Goal: Browse casually

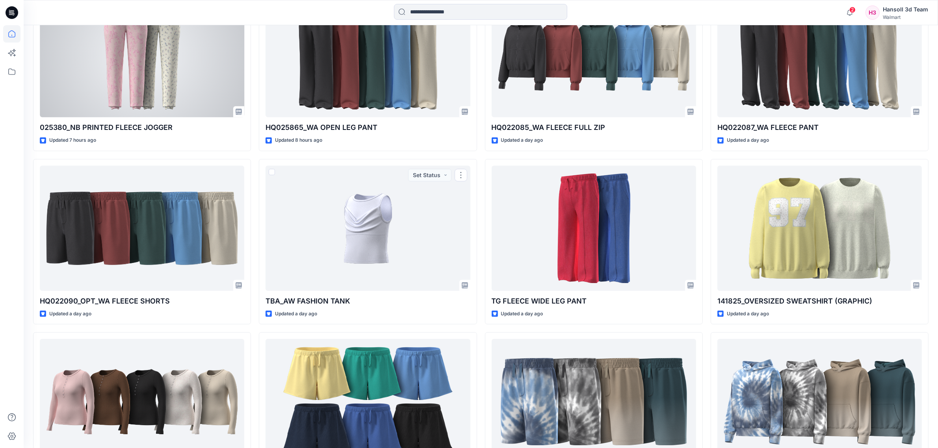
scroll to position [492, 0]
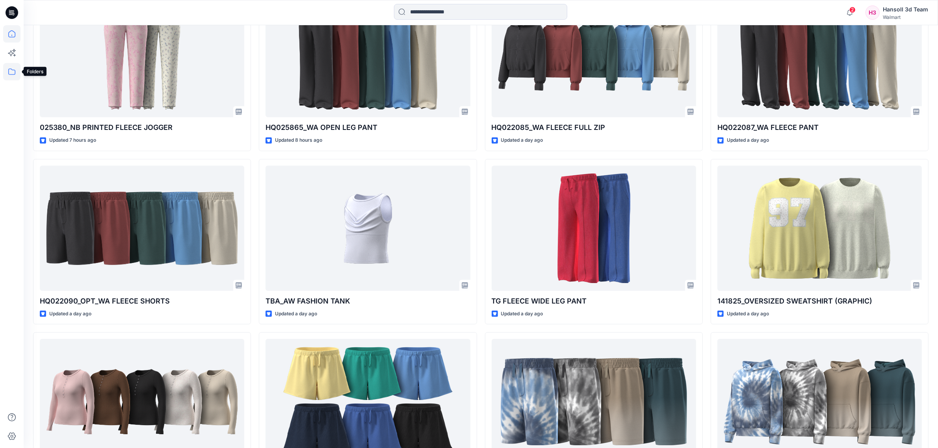
click at [16, 74] on icon at bounding box center [11, 71] width 17 height 17
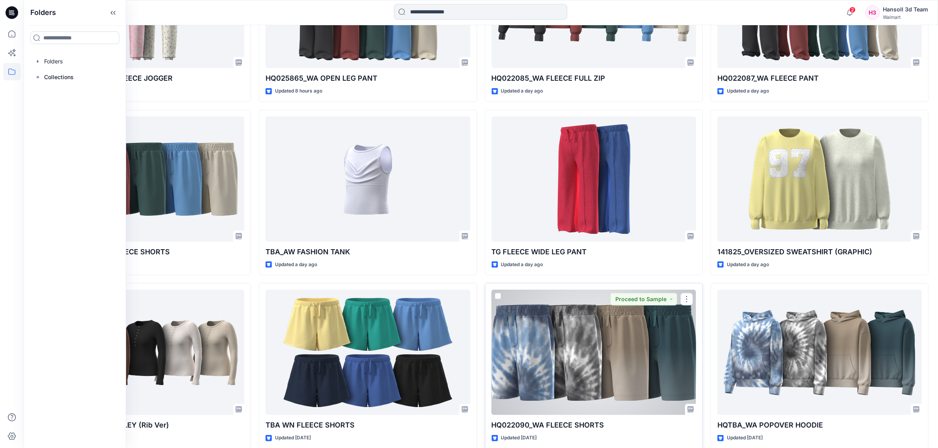
scroll to position [640, 0]
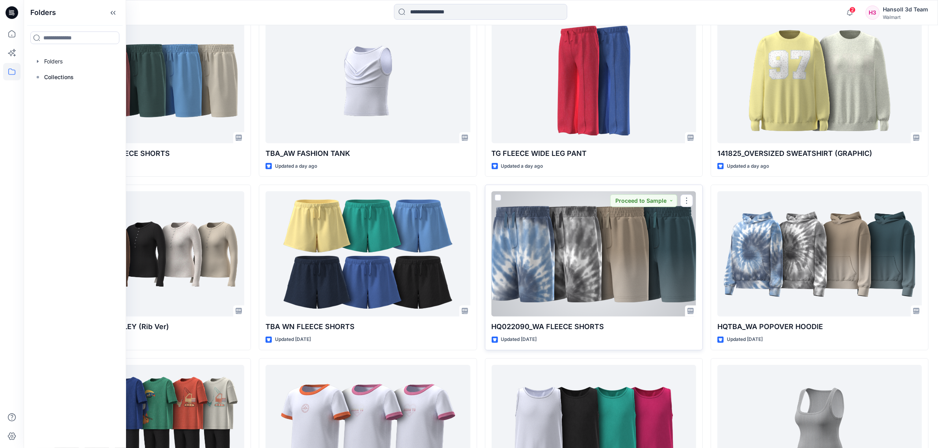
click at [625, 280] on div at bounding box center [593, 253] width 204 height 125
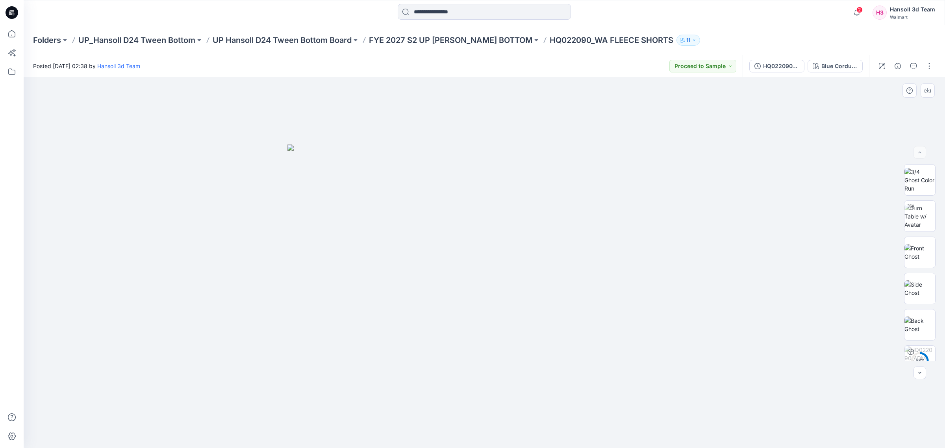
drag, startPoint x: 172, startPoint y: 297, endPoint x: 177, endPoint y: 280, distance: 18.1
click at [172, 297] on div at bounding box center [485, 262] width 922 height 371
drag, startPoint x: 599, startPoint y: 358, endPoint x: 889, endPoint y: 232, distance: 316.1
click at [459, 361] on img at bounding box center [484, 297] width 394 height 304
click at [918, 223] on img at bounding box center [920, 216] width 31 height 25
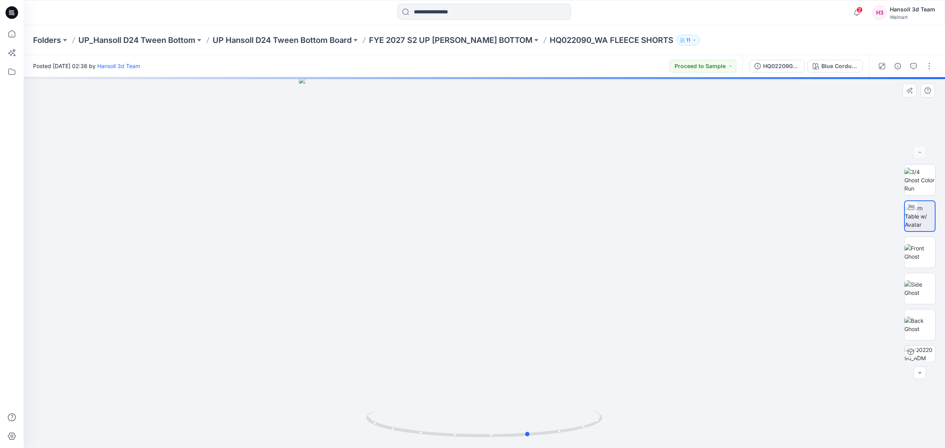
drag, startPoint x: 570, startPoint y: 438, endPoint x: 444, endPoint y: 445, distance: 125.8
click at [360, 441] on div at bounding box center [485, 262] width 922 height 371
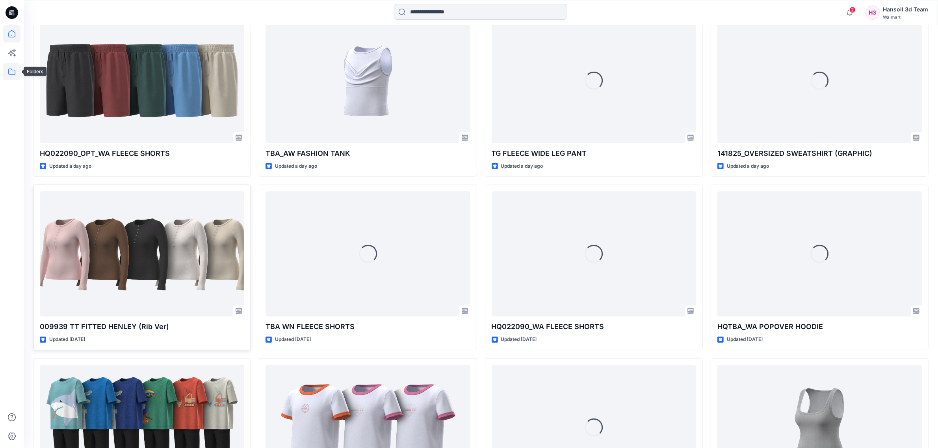
scroll to position [814, 0]
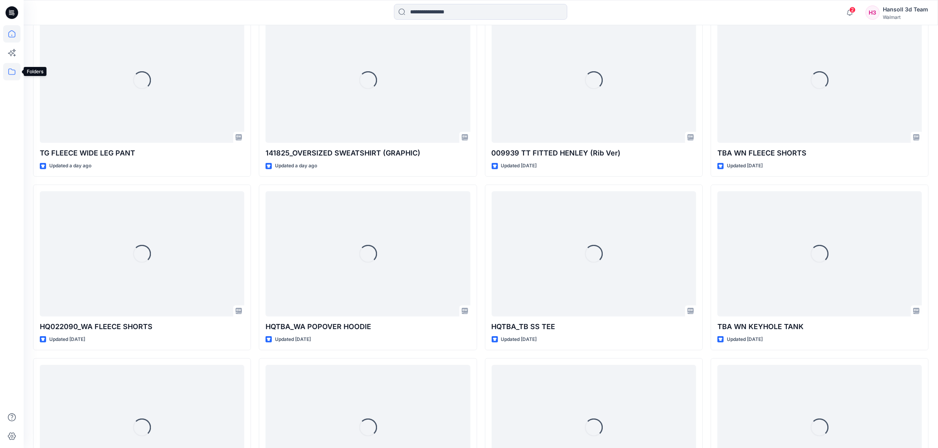
click at [15, 70] on icon at bounding box center [11, 71] width 17 height 17
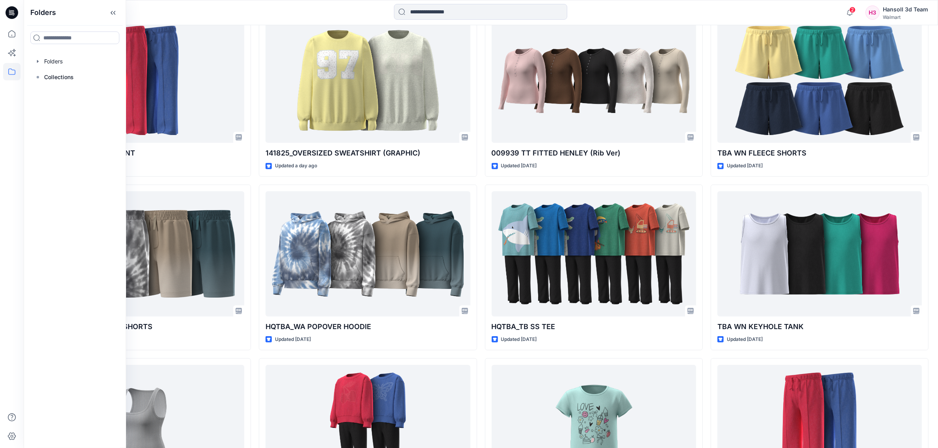
click at [480, 356] on div "TBA_AW FASHION TANK Updated 35 minutes ago HQ022091_WA SS FLEECE HOODIE Updated…" at bounding box center [480, 268] width 895 height 1554
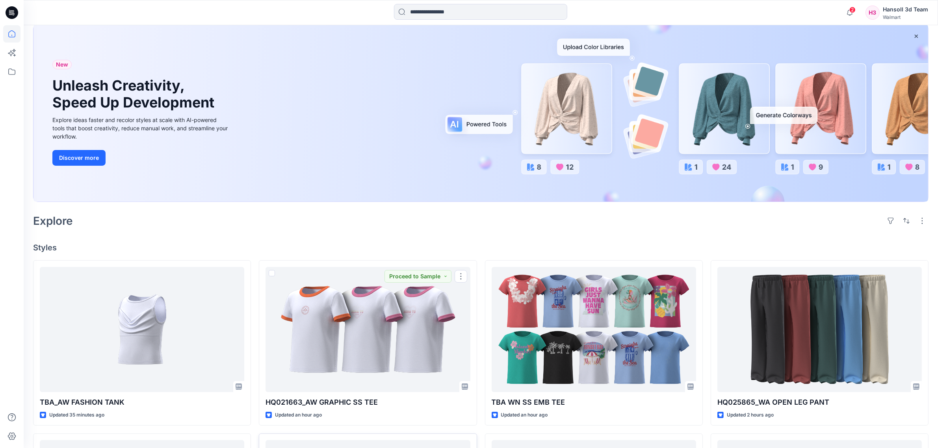
scroll to position [0, 0]
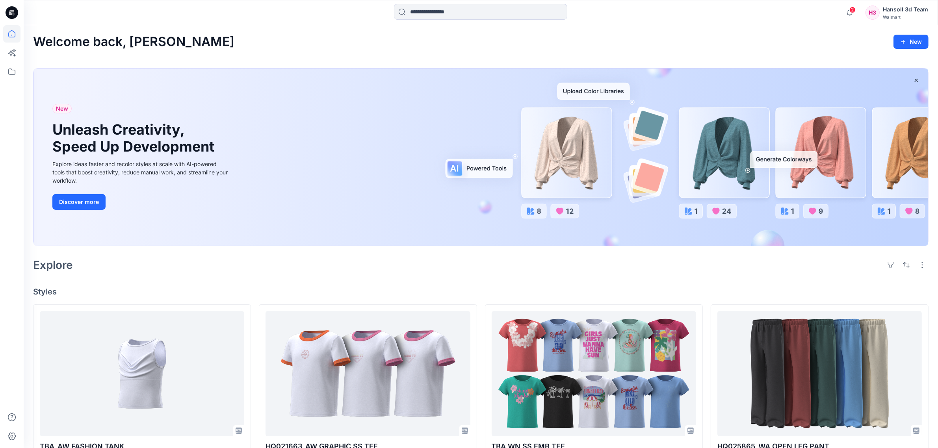
click at [560, 246] on div at bounding box center [480, 157] width 894 height 177
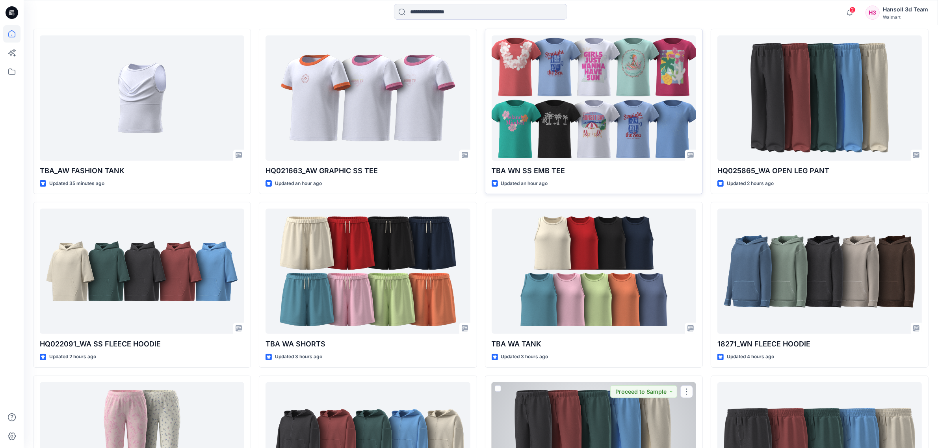
scroll to position [197, 0]
